Goal: Task Accomplishment & Management: Manage account settings

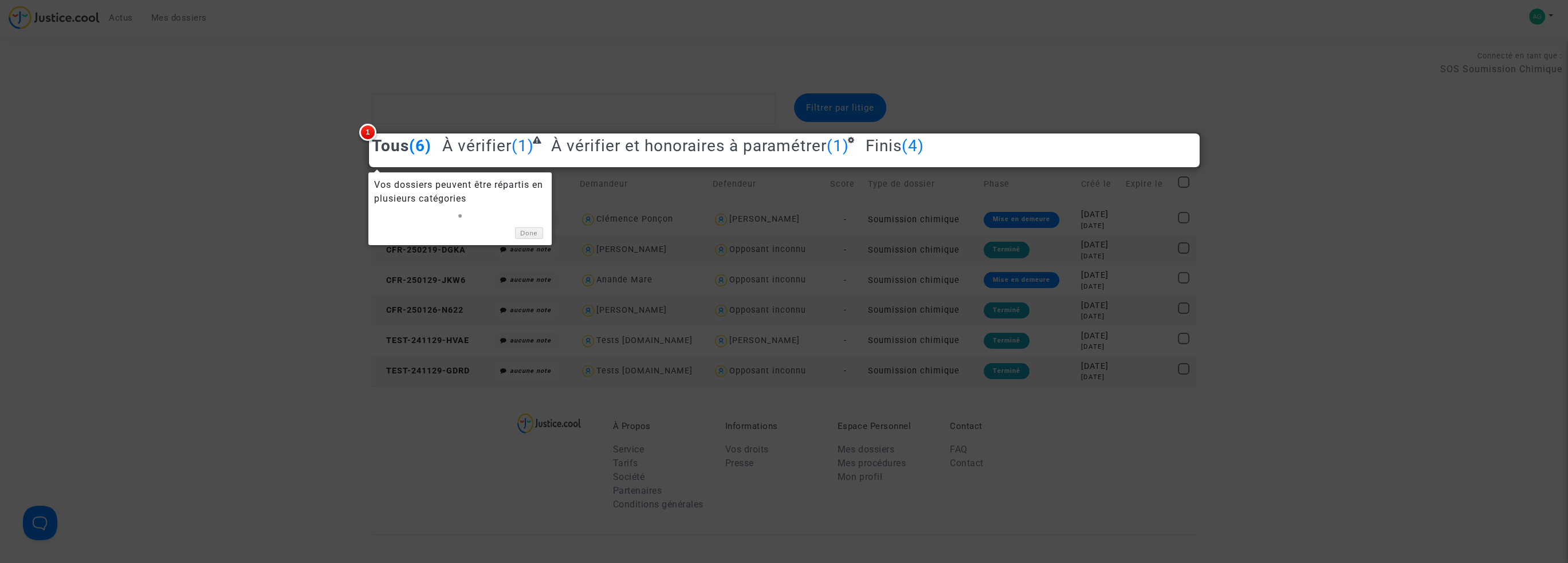
click at [689, 310] on div at bounding box center [784, 282] width 1568 height 563
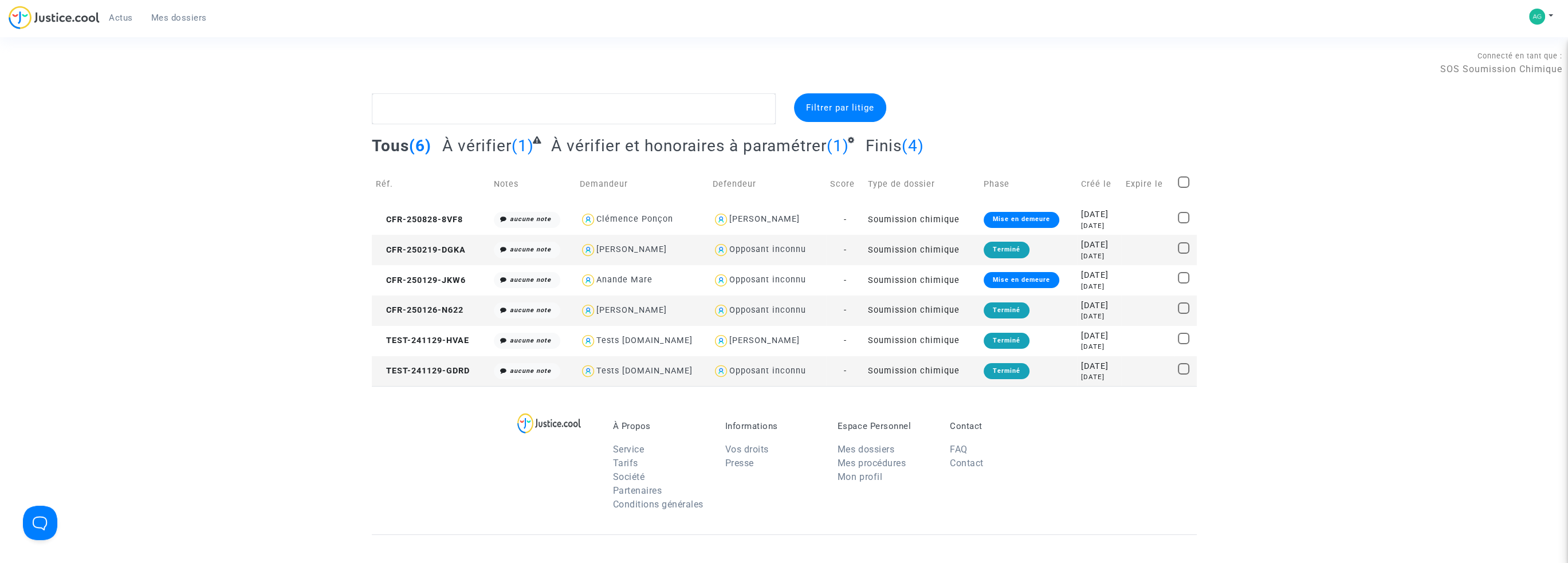
click at [713, 222] on img at bounding box center [722, 220] width 17 height 17
type textarea "@"Maui Raufaore""
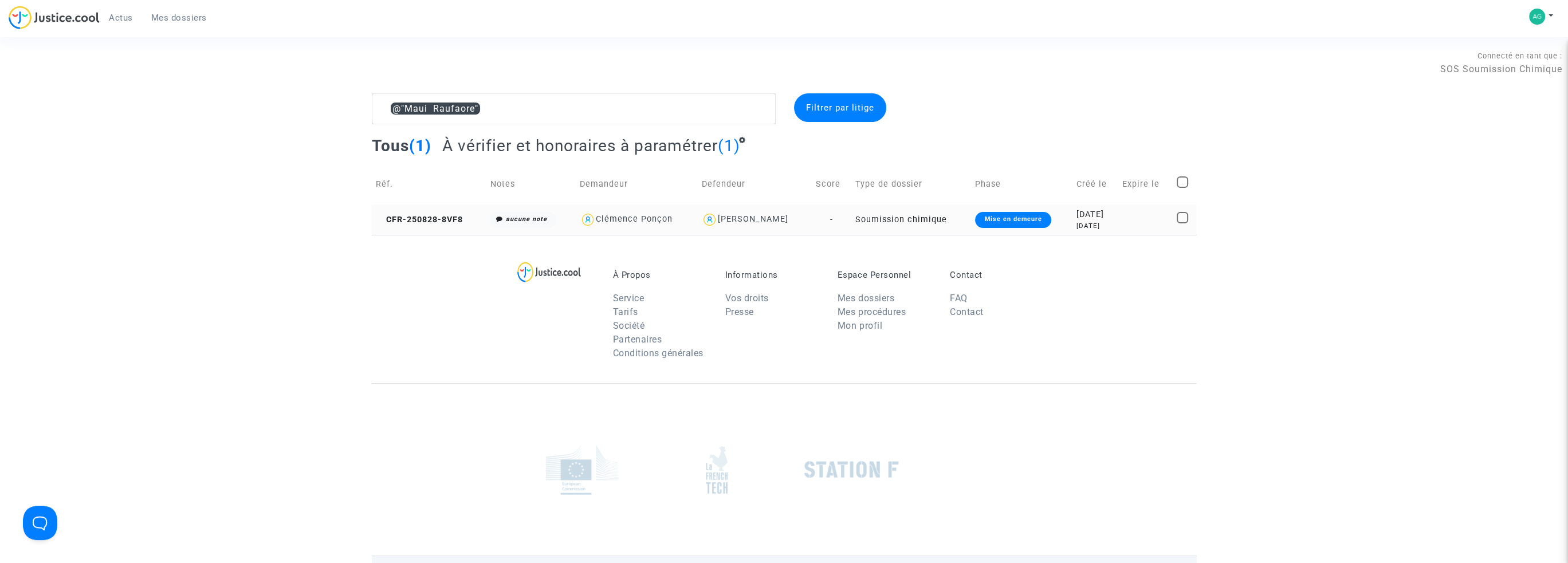
click at [921, 227] on td "Soumission chimique" at bounding box center [911, 220] width 120 height 30
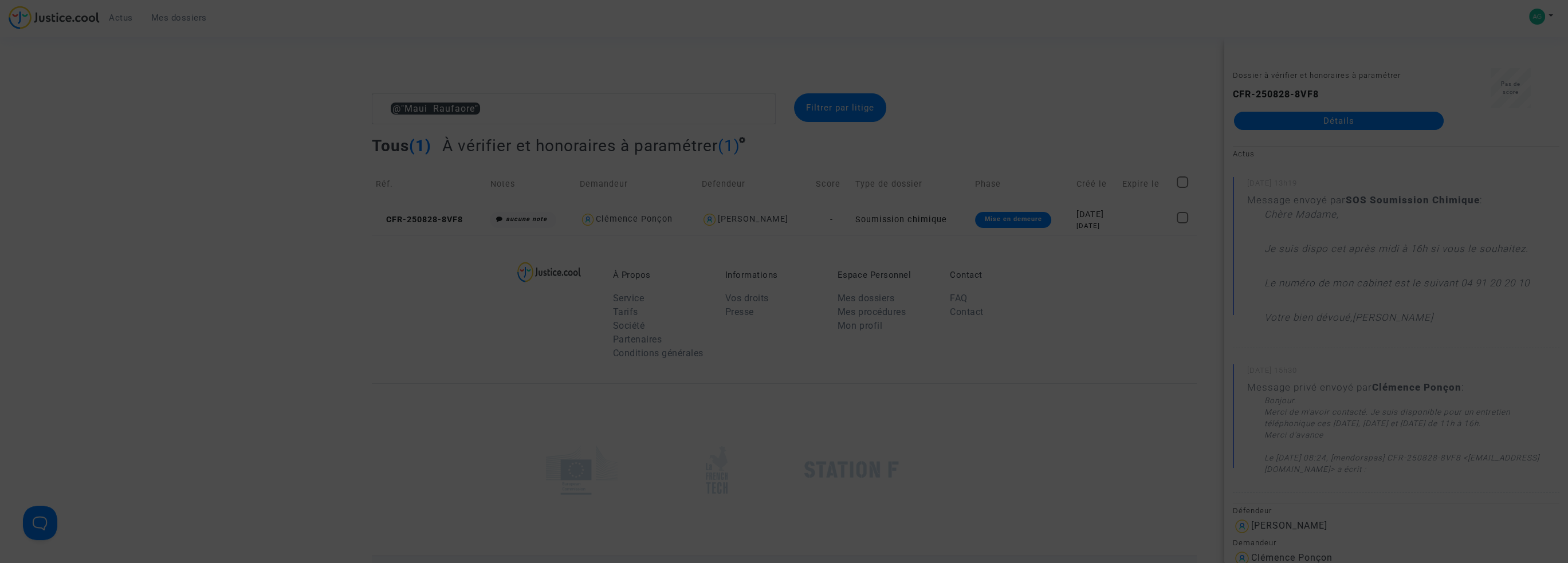
click at [1358, 362] on div at bounding box center [784, 282] width 1568 height 563
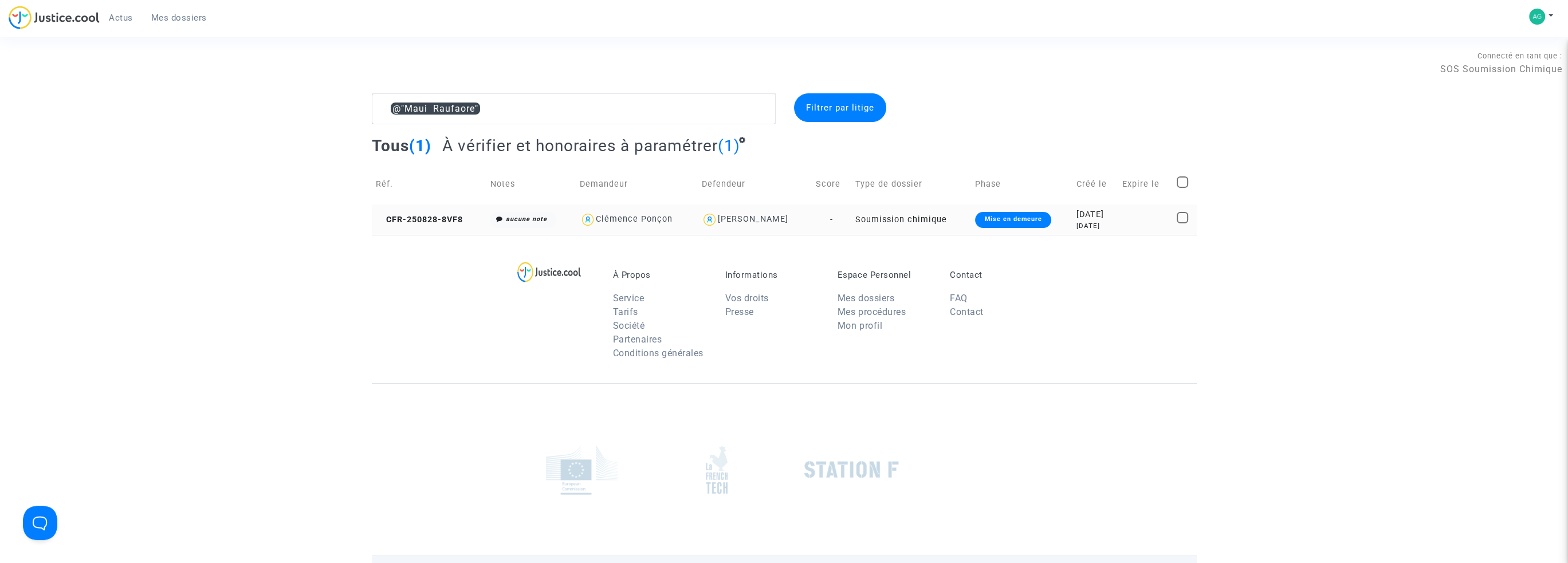
click at [813, 223] on td "-" at bounding box center [831, 220] width 40 height 30
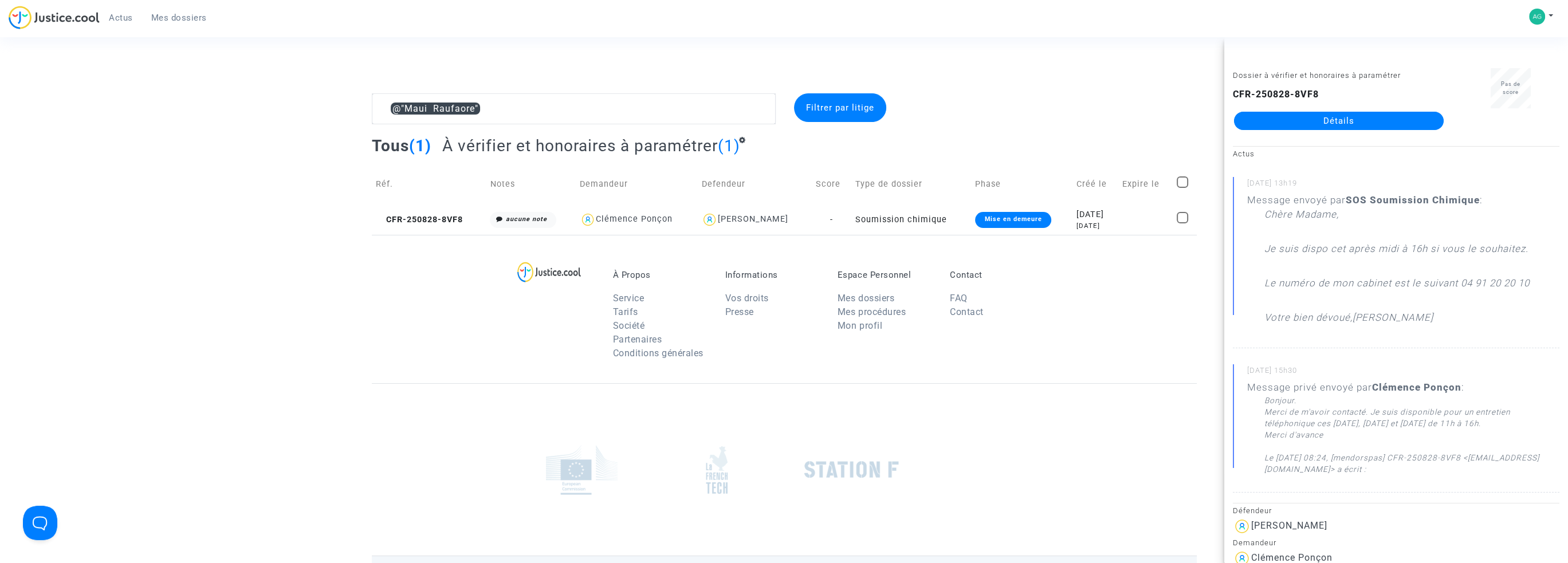
click at [1317, 115] on link "Détails" at bounding box center [1338, 120] width 210 height 18
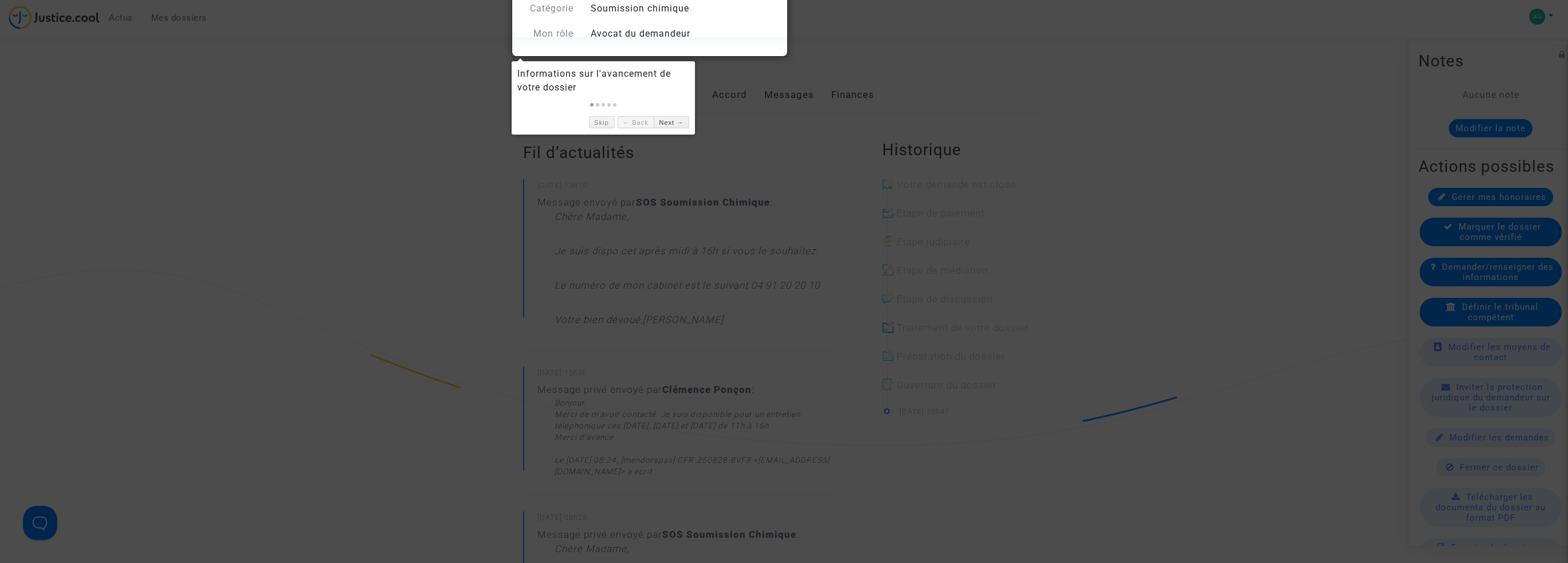
click at [665, 148] on div at bounding box center [784, 282] width 1568 height 563
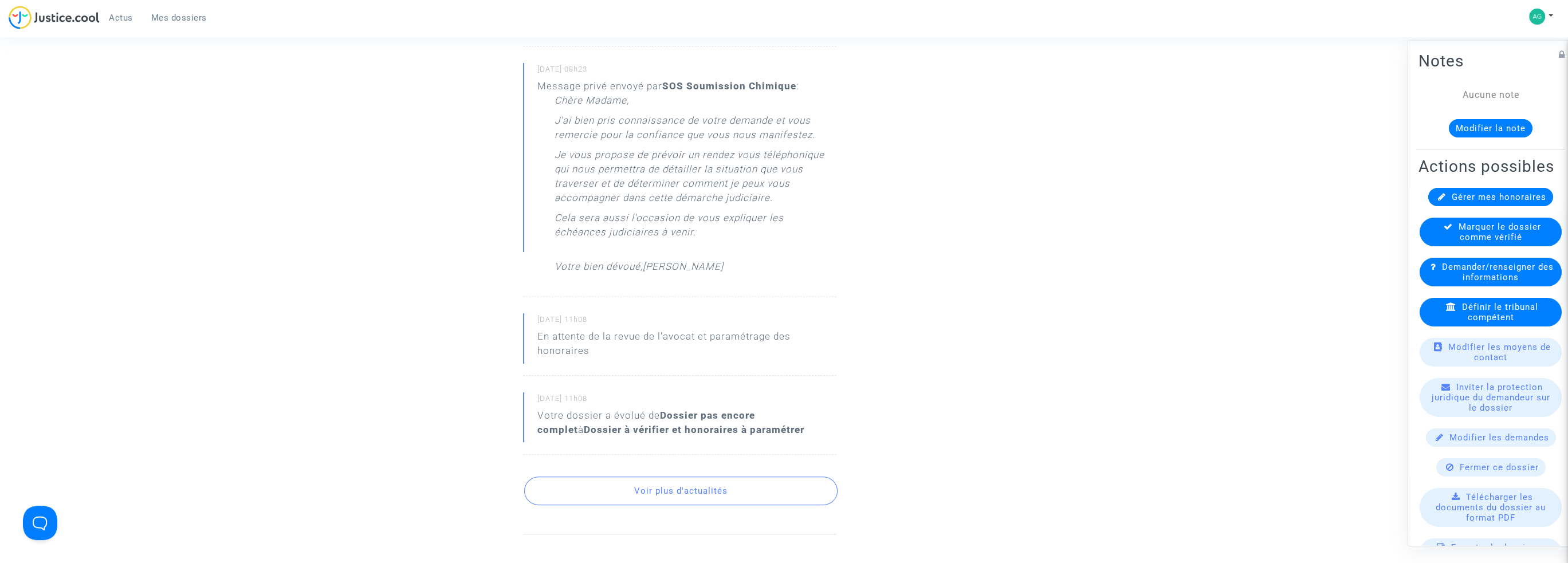
scroll to position [630, 0]
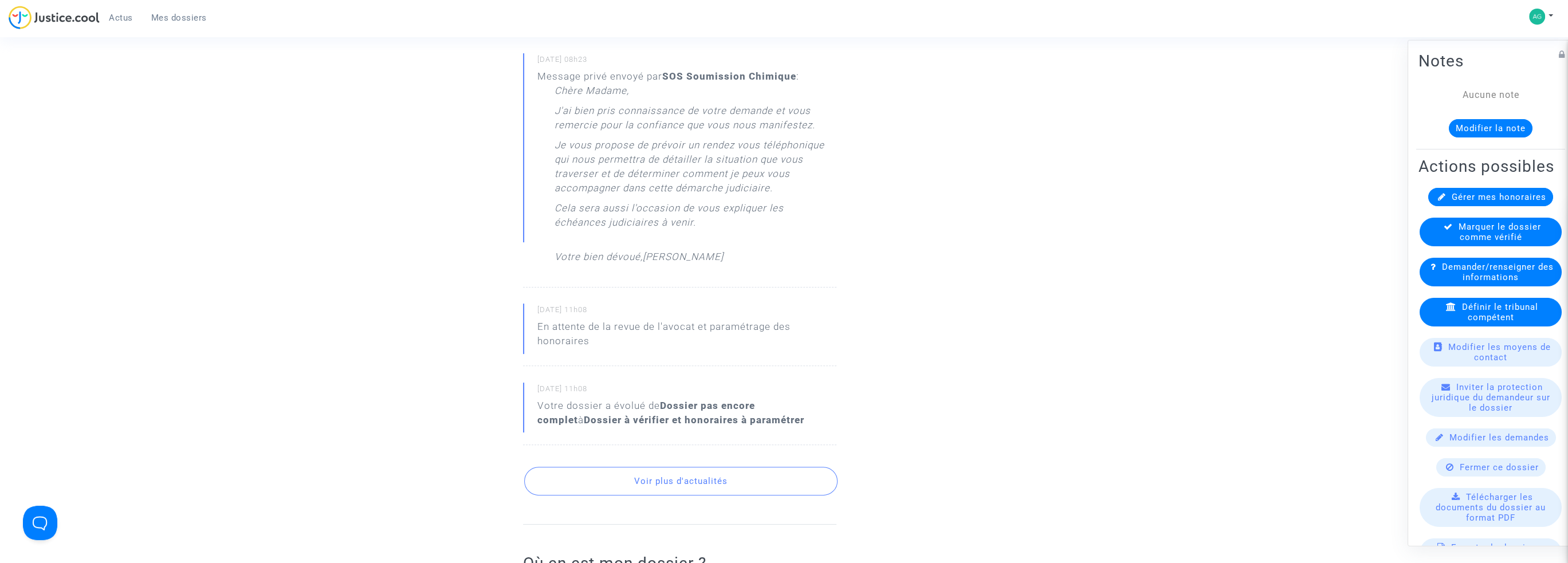
click at [692, 482] on button "Voir plus d'actualités" at bounding box center [681, 481] width 314 height 28
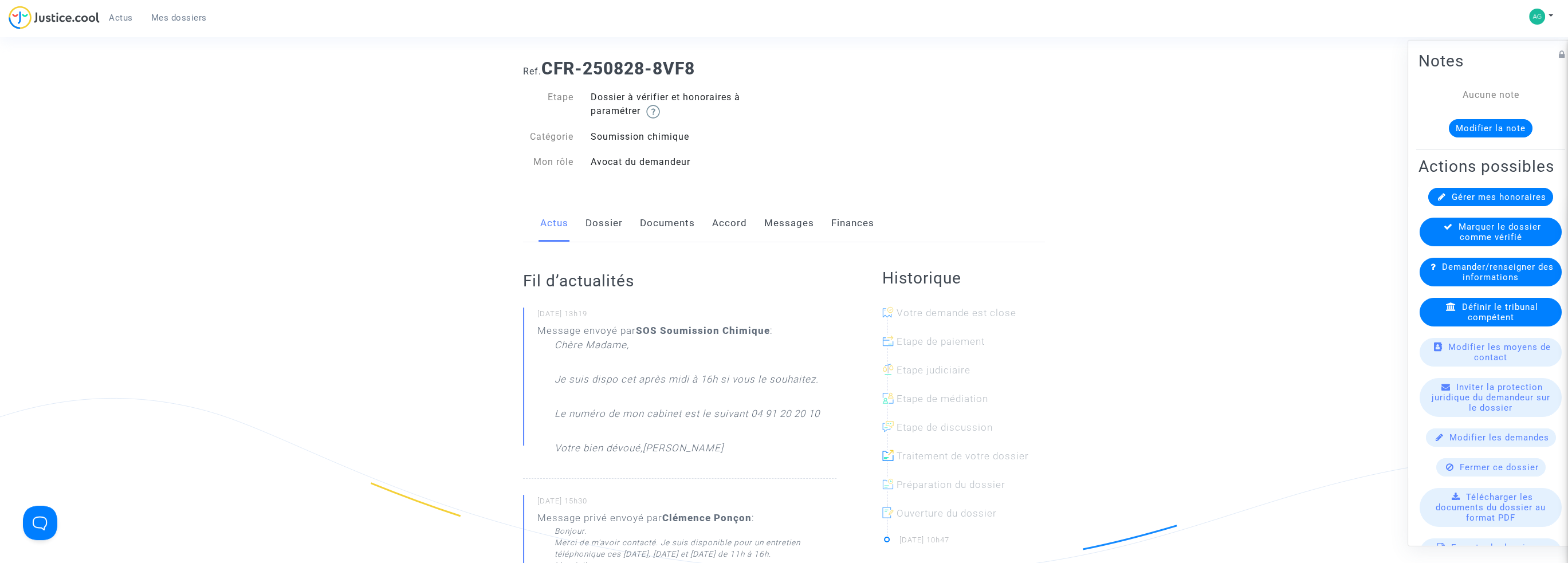
scroll to position [0, 0]
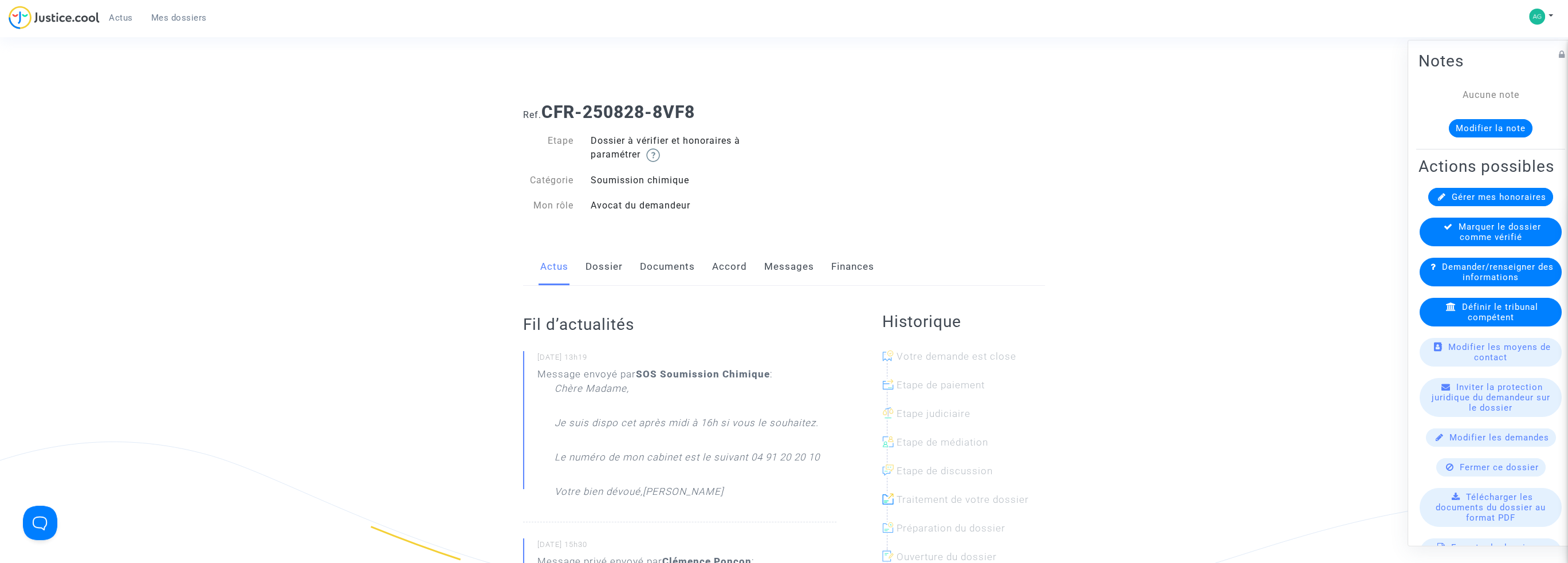
click at [594, 274] on link "Dossier" at bounding box center [604, 267] width 37 height 38
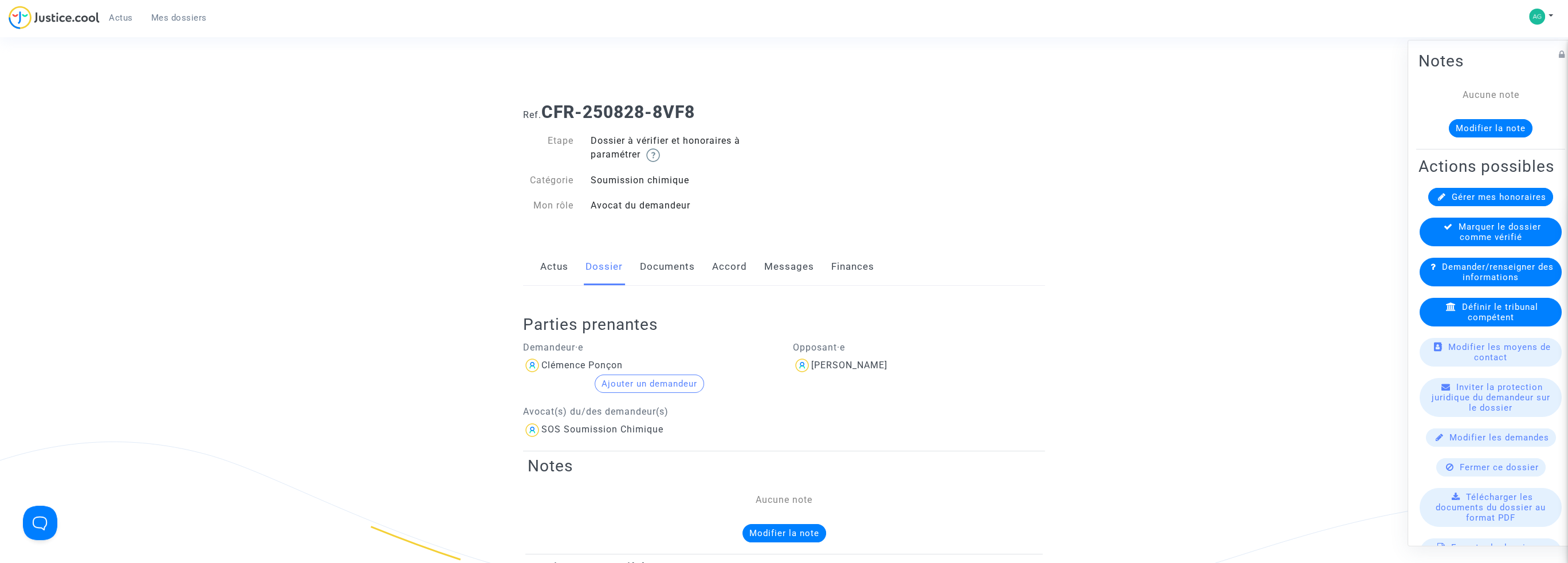
click at [672, 270] on link "Documents" at bounding box center [667, 267] width 55 height 38
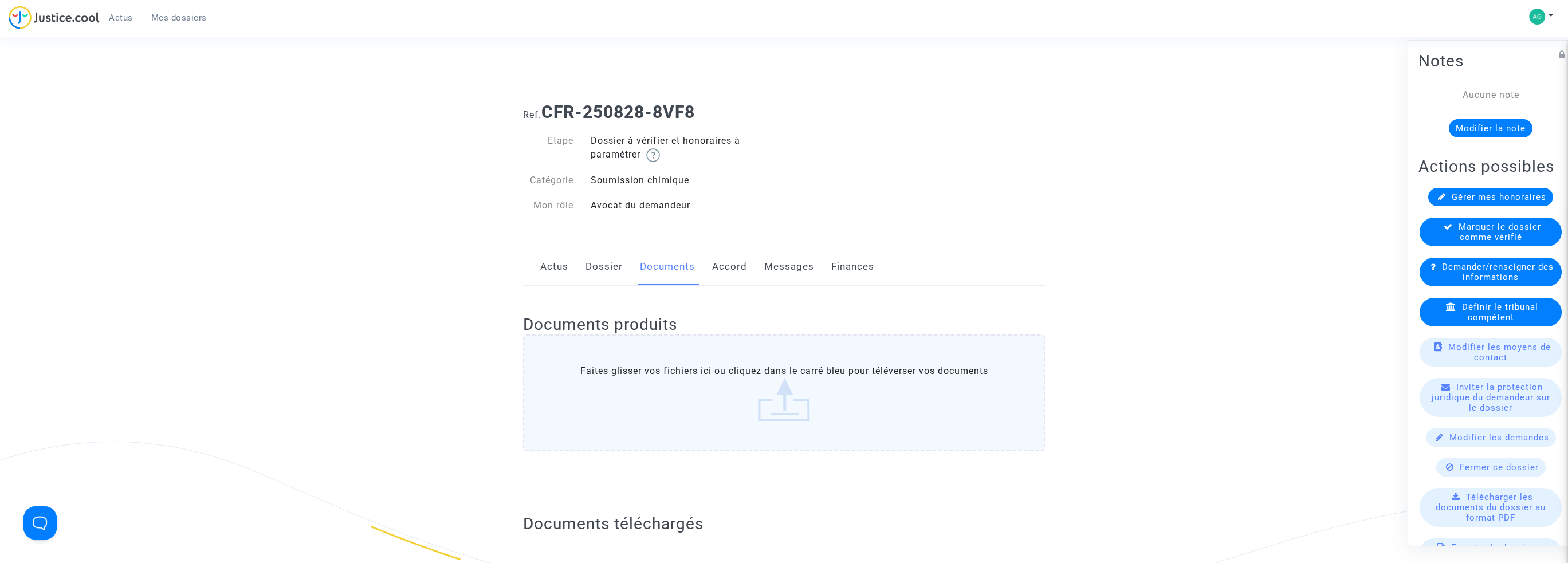
click at [758, 264] on div "Actus Dossier Documents Accord Messages Finances" at bounding box center [784, 267] width 522 height 39
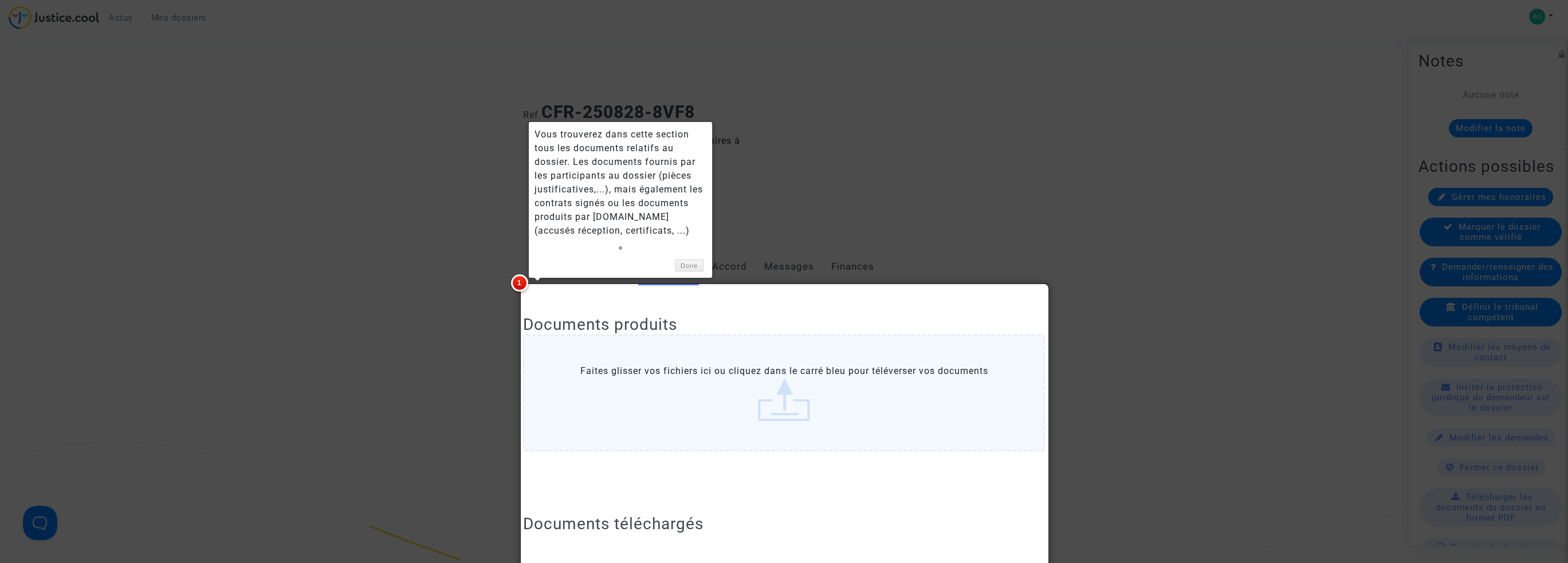
click at [706, 273] on div "Vous trouverez dans cette section tous les documents relatifs au dossier. Les d…" at bounding box center [621, 199] width 183 height 155
click at [867, 182] on div at bounding box center [784, 282] width 1568 height 563
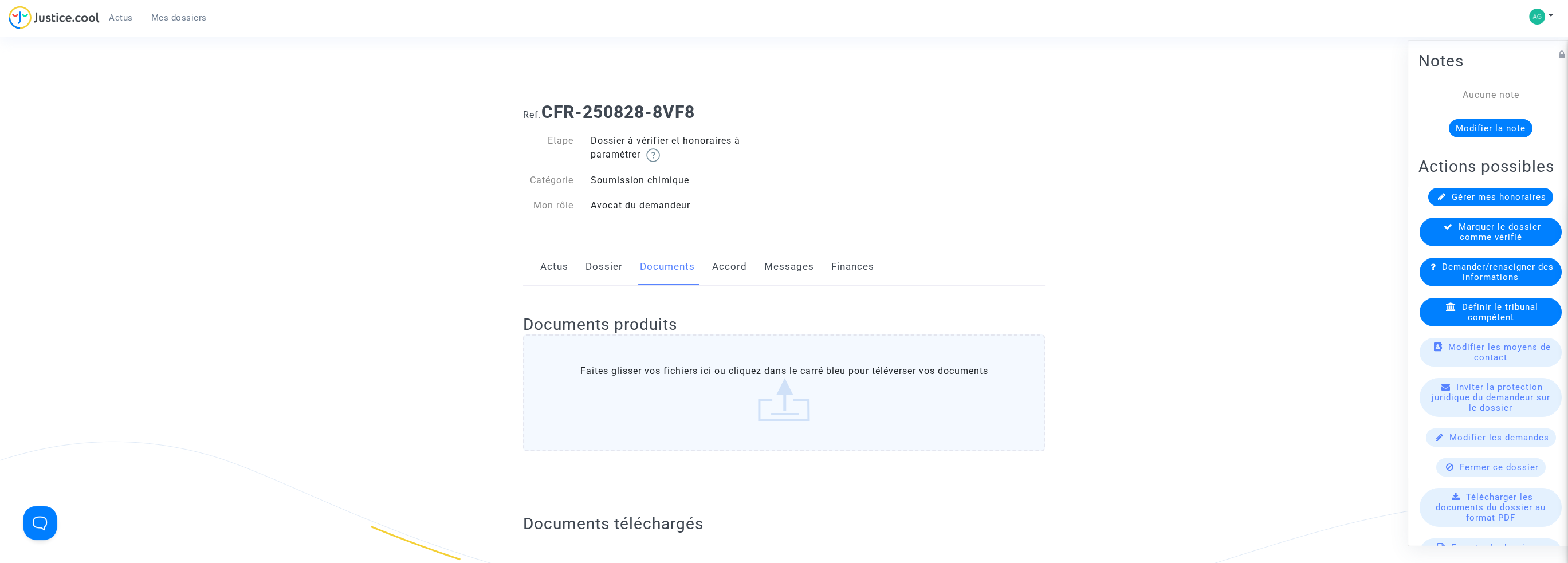
click at [784, 260] on link "Messages" at bounding box center [789, 267] width 50 height 38
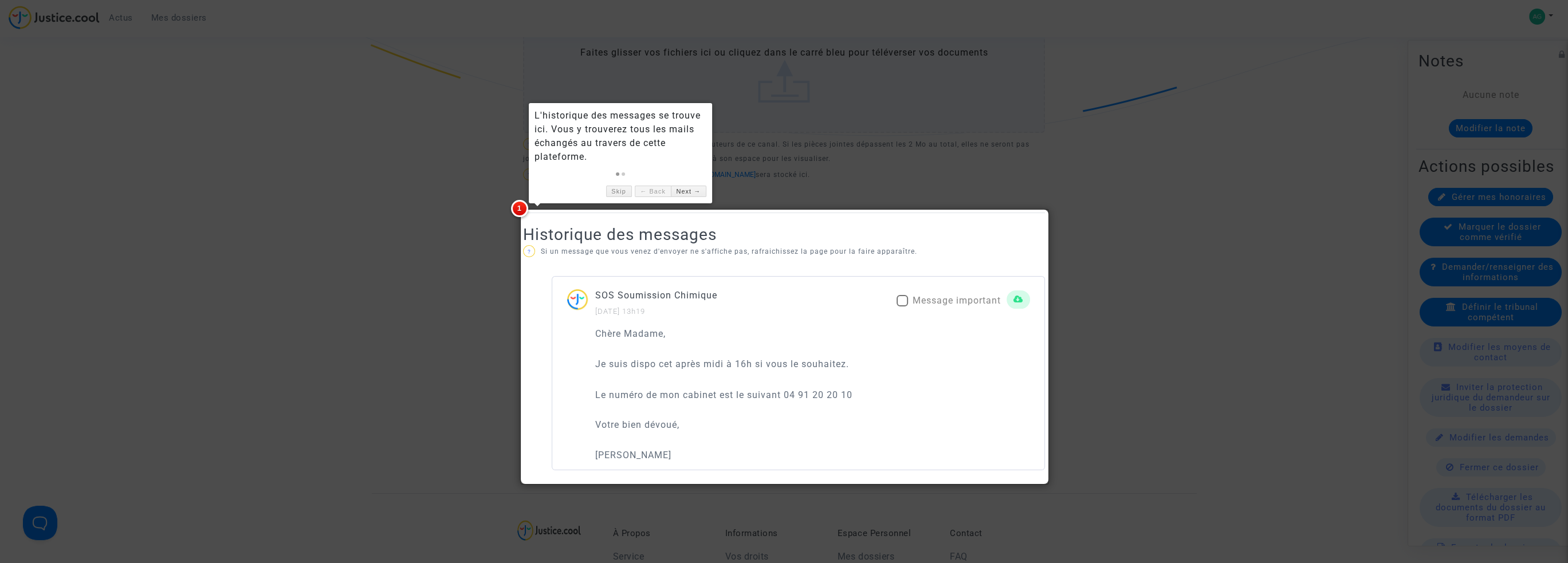
click at [1021, 181] on div at bounding box center [784, 282] width 1568 height 563
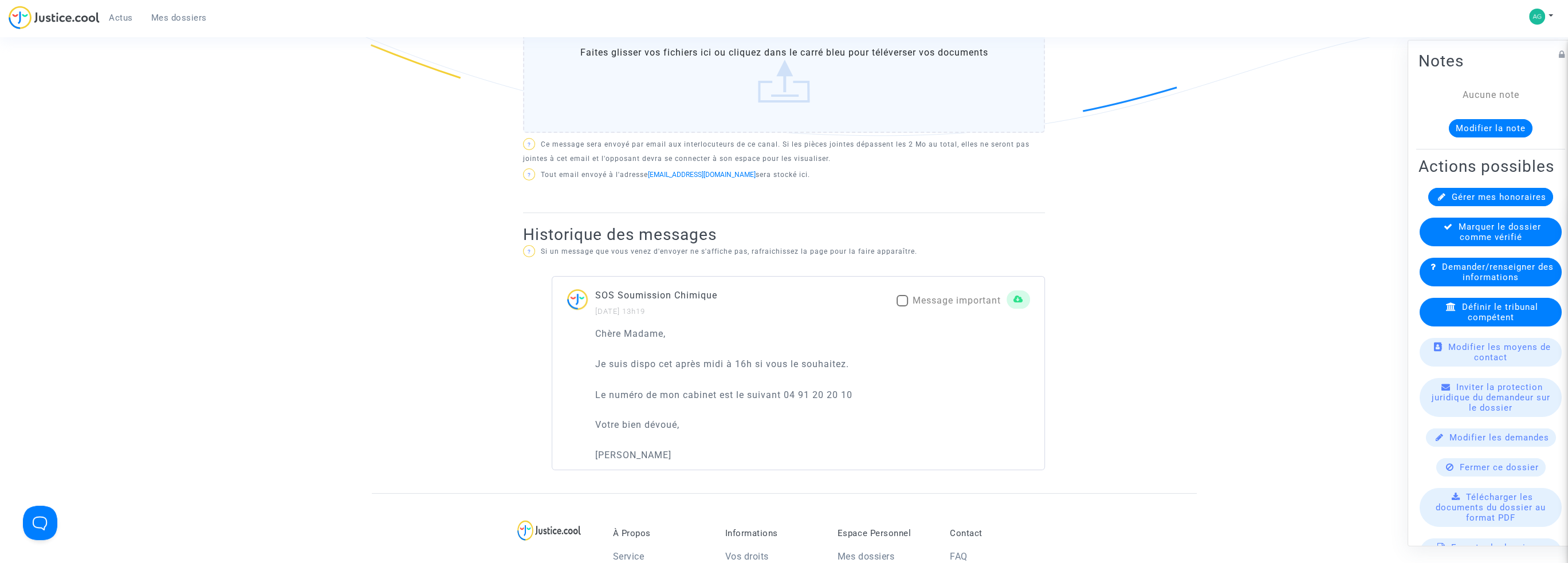
scroll to position [539, 0]
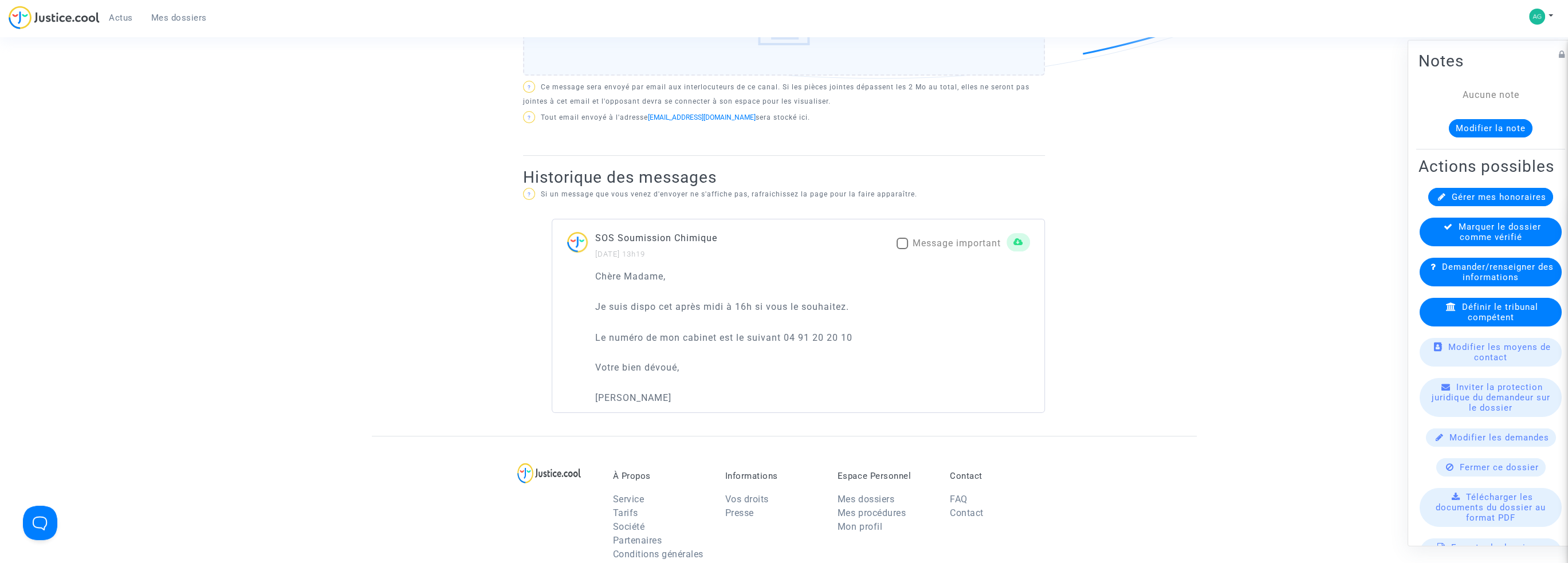
click at [760, 333] on p "Le numéro de mon cabinet est le suivant 04 91 20 20 10" at bounding box center [812, 331] width 435 height 28
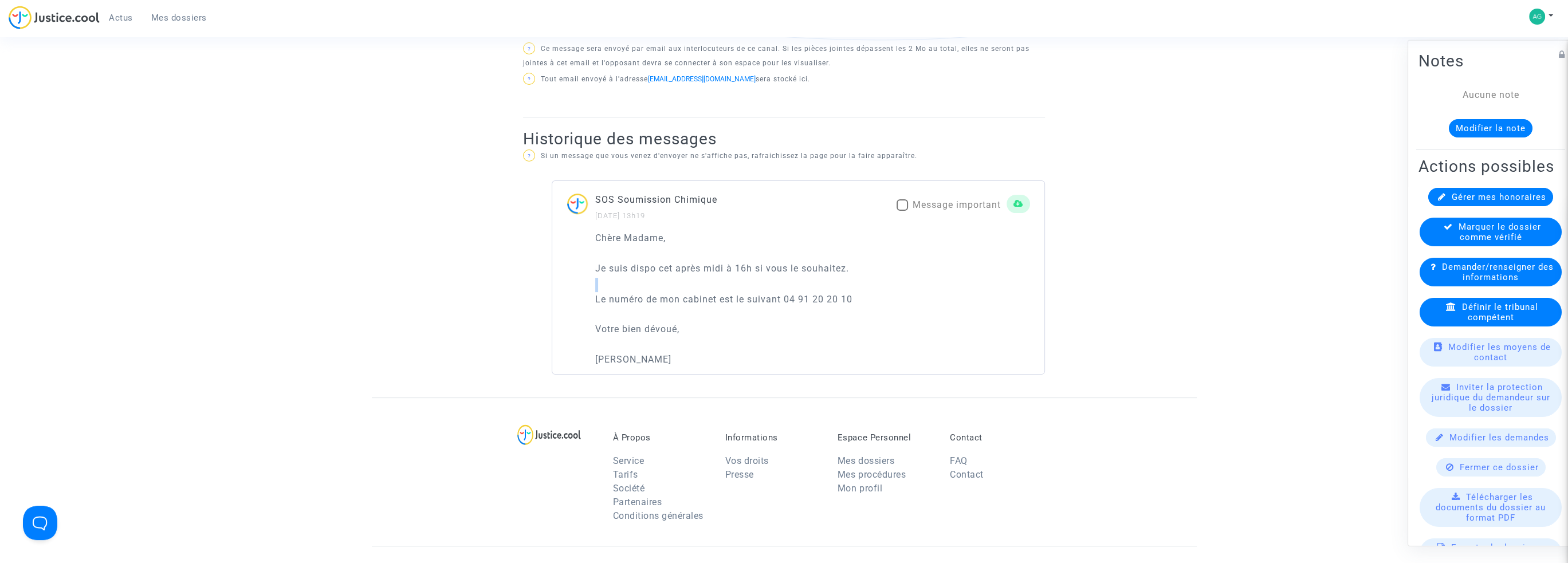
scroll to position [596, 0]
